Goal: Communication & Community: Answer question/provide support

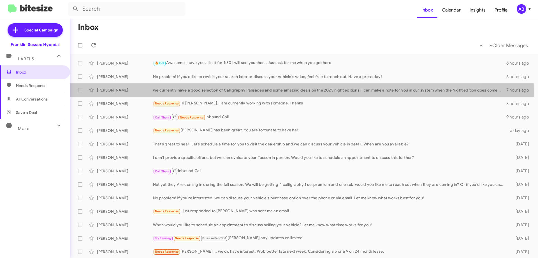
click at [223, 92] on div "we currently have a good selection of Calligraphy Palisades and some amazing de…" at bounding box center [329, 90] width 353 height 6
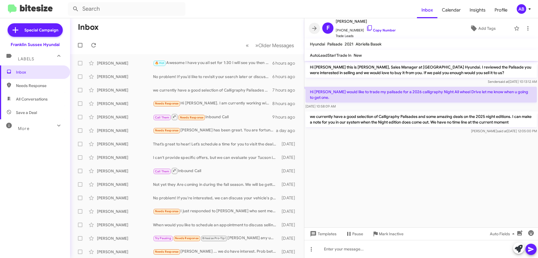
click at [313, 26] on icon at bounding box center [314, 28] width 7 height 7
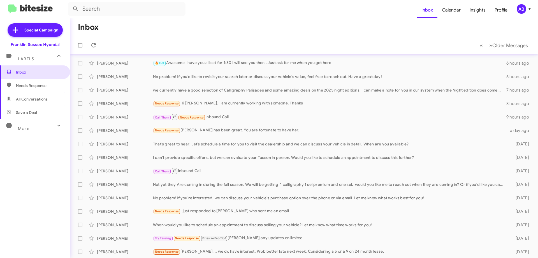
scroll to position [28, 0]
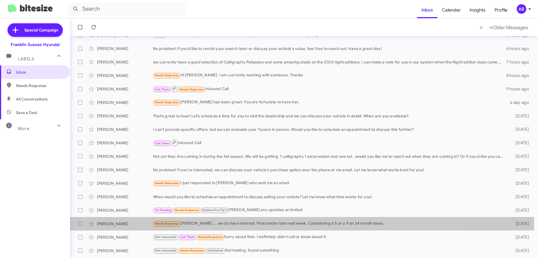
click at [287, 222] on div "Needs Response [PERSON_NAME] ... we do have interest. Prob better late next wee…" at bounding box center [330, 223] width 354 height 6
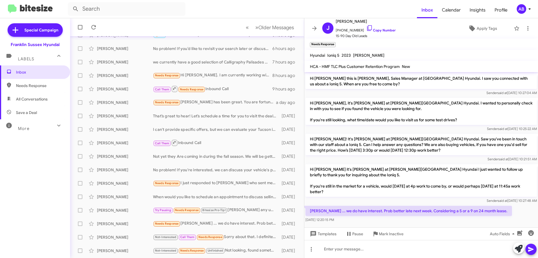
scroll to position [8, 0]
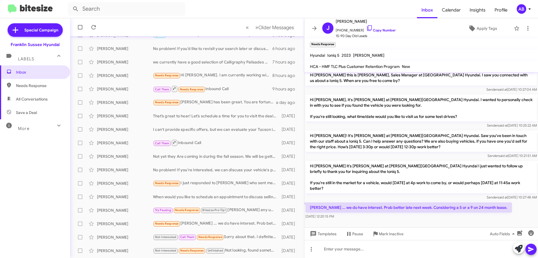
click at [315, 24] on button at bounding box center [314, 28] width 11 height 11
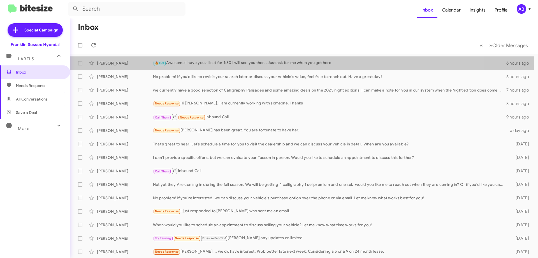
click at [224, 60] on div "🔥 Hot Awesome I have you all set for 1:30 I will see you then . Just ask for me…" at bounding box center [329, 63] width 353 height 6
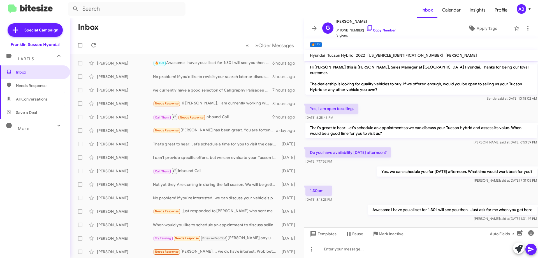
click at [315, 26] on icon at bounding box center [314, 28] width 7 height 7
